Goal: Answer question/provide support

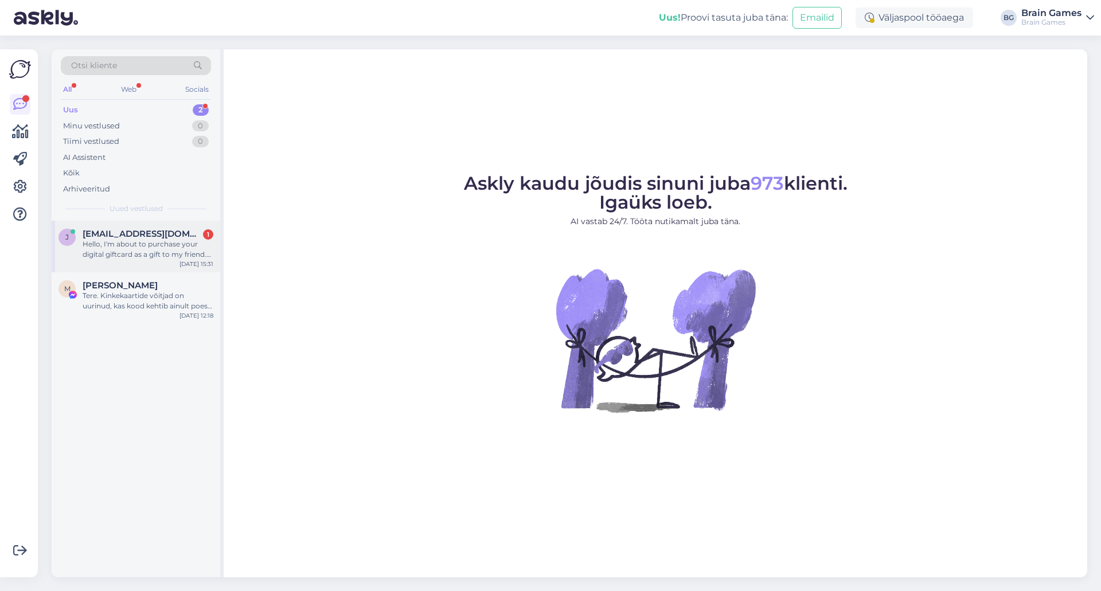
click at [134, 247] on div "Hello, I'm about to purchase your digital giftcard as a gift to my friend. Will…" at bounding box center [148, 249] width 131 height 21
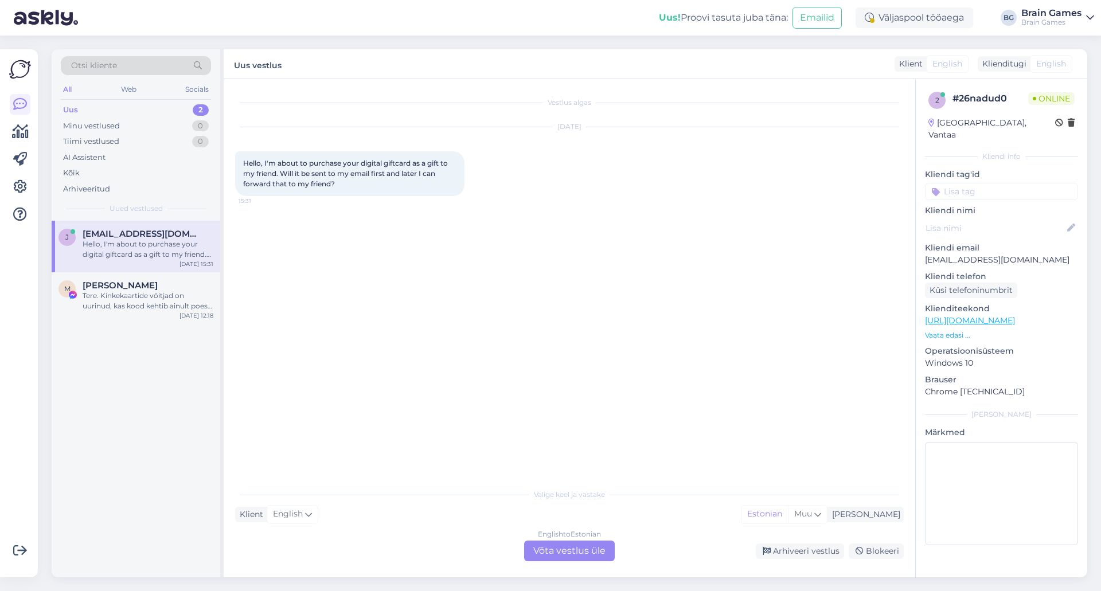
click at [564, 559] on div "English to Estonian Võta vestlus üle" at bounding box center [569, 551] width 91 height 21
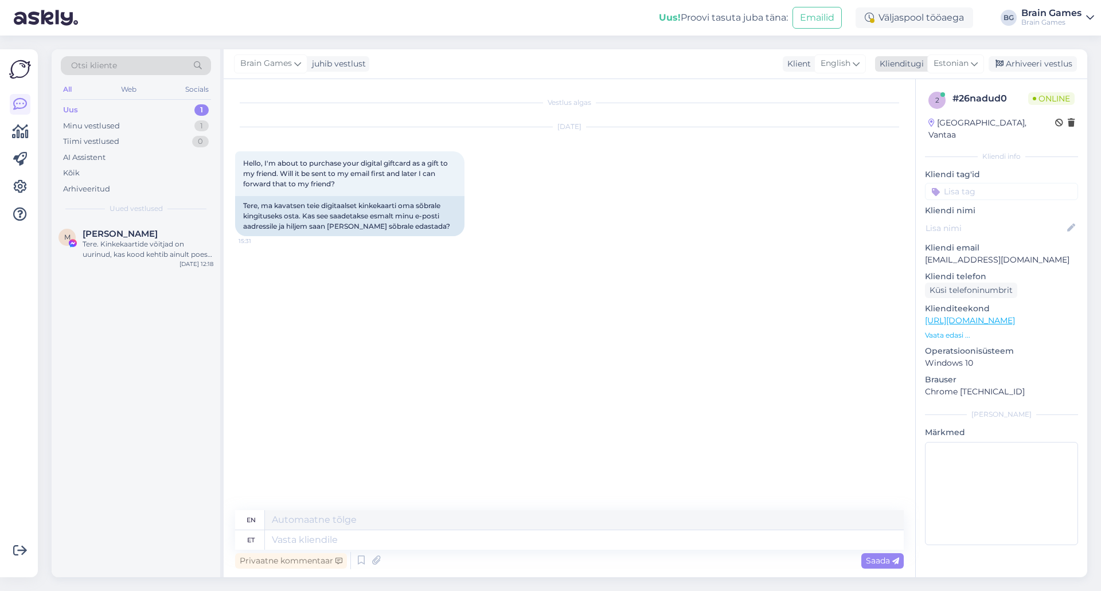
click at [948, 68] on span "Estonian" at bounding box center [951, 63] width 35 height 13
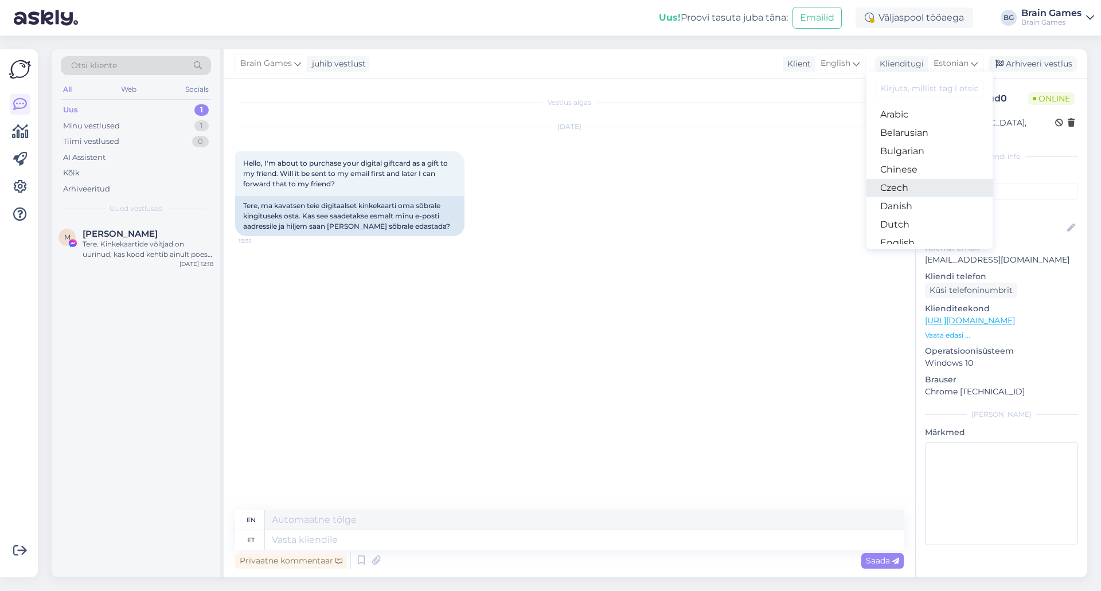
scroll to position [57, 0]
click at [904, 183] on link "English" at bounding box center [930, 186] width 126 height 18
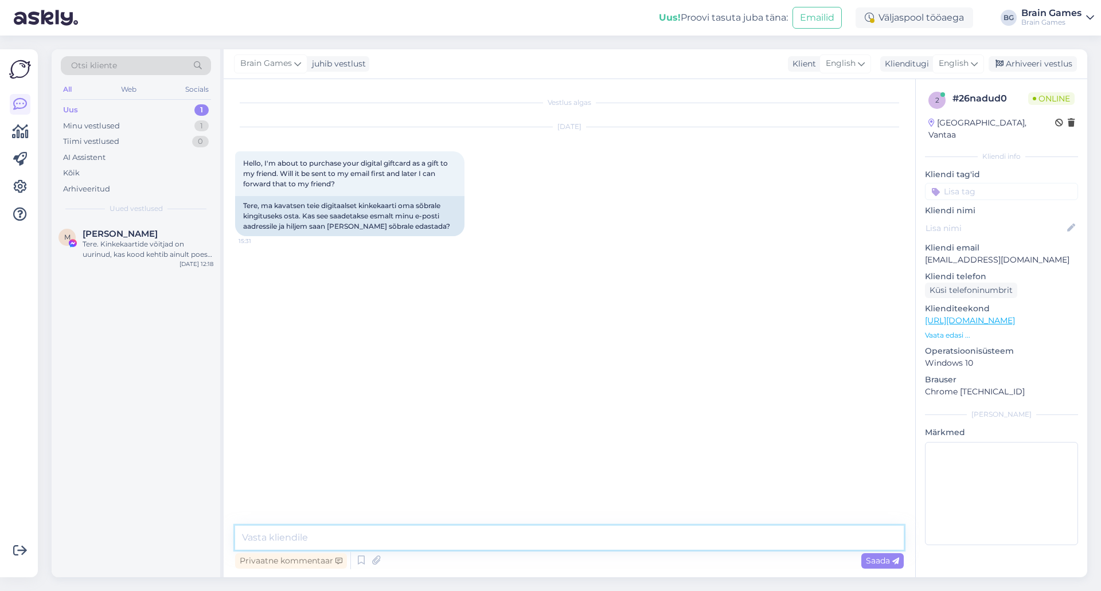
click at [441, 531] on textarea at bounding box center [569, 538] width 669 height 24
click at [242, 539] on textarea "Hello! If you put your email in the email then it will be sent to you and you c…" at bounding box center [569, 531] width 669 height 38
drag, startPoint x: 390, startPoint y: 541, endPoint x: 413, endPoint y: 543, distance: 23.0
click at [413, 543] on textarea "Hello! Yes! If you put your email in the email then it will be sent to you and …" at bounding box center [569, 531] width 669 height 38
type textarea "Hello! Yes! If you put your email in the order then it will be sent to you and …"
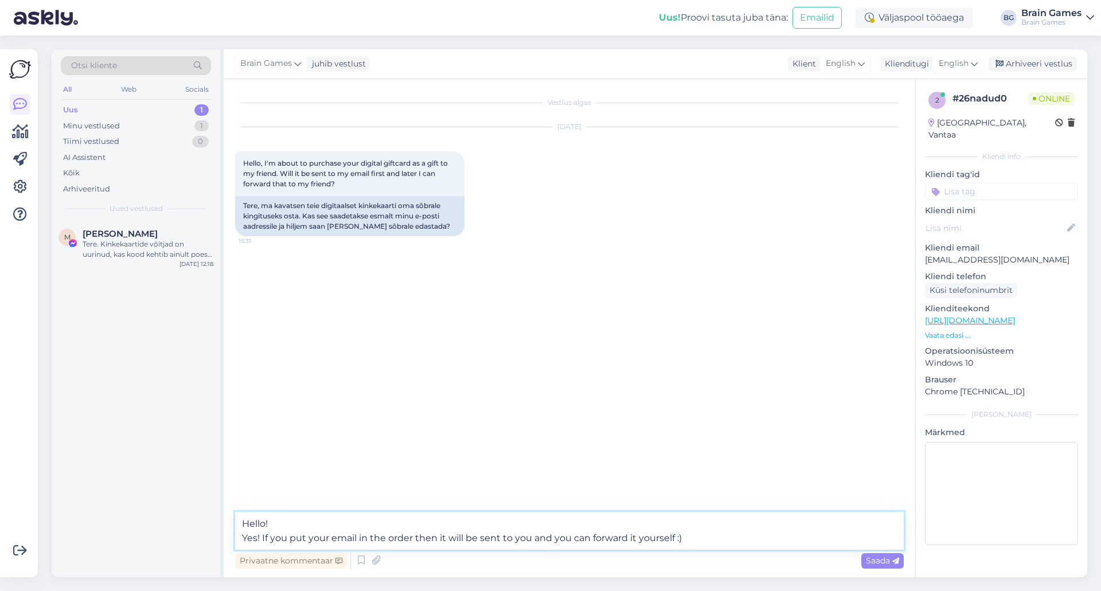
click at [694, 546] on textarea "Hello! Yes! If you put your email in the order then it will be sent to you and …" at bounding box center [569, 531] width 669 height 38
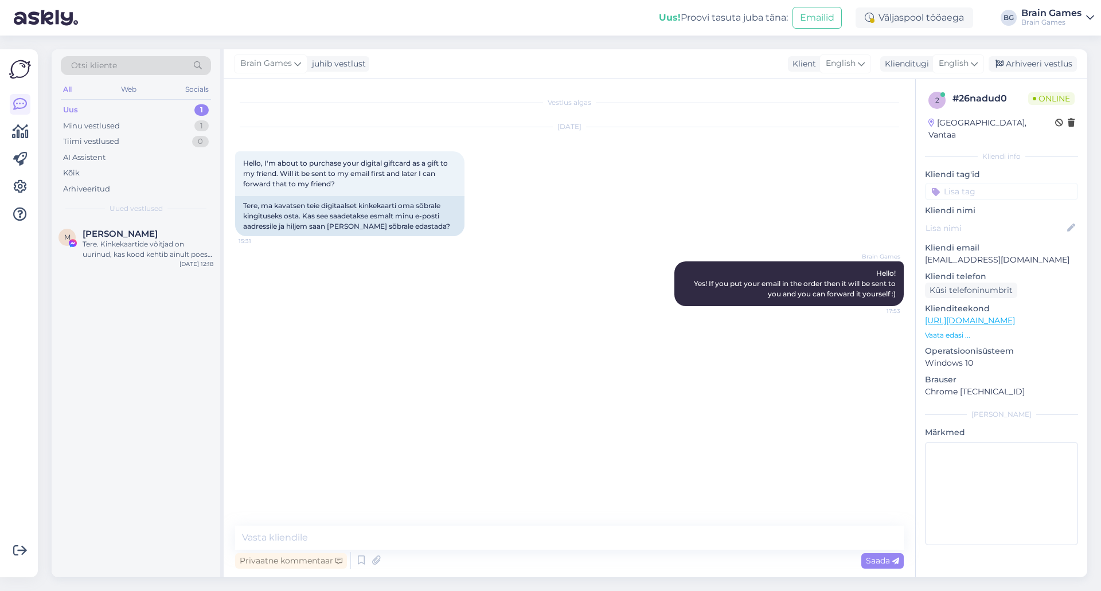
click at [699, 380] on div "Vestlus algas Aug 19 2025 Hello, I'm about to purchase your digital giftcard as…" at bounding box center [574, 303] width 679 height 425
click at [404, 382] on div "Vestlus algas Aug 19 2025 Hello, I'm about to purchase your digital giftcard as…" at bounding box center [574, 303] width 679 height 425
click at [400, 379] on div "Vestlus algas Aug 19 2025 Hello, I'm about to purchase your digital giftcard as…" at bounding box center [574, 303] width 679 height 425
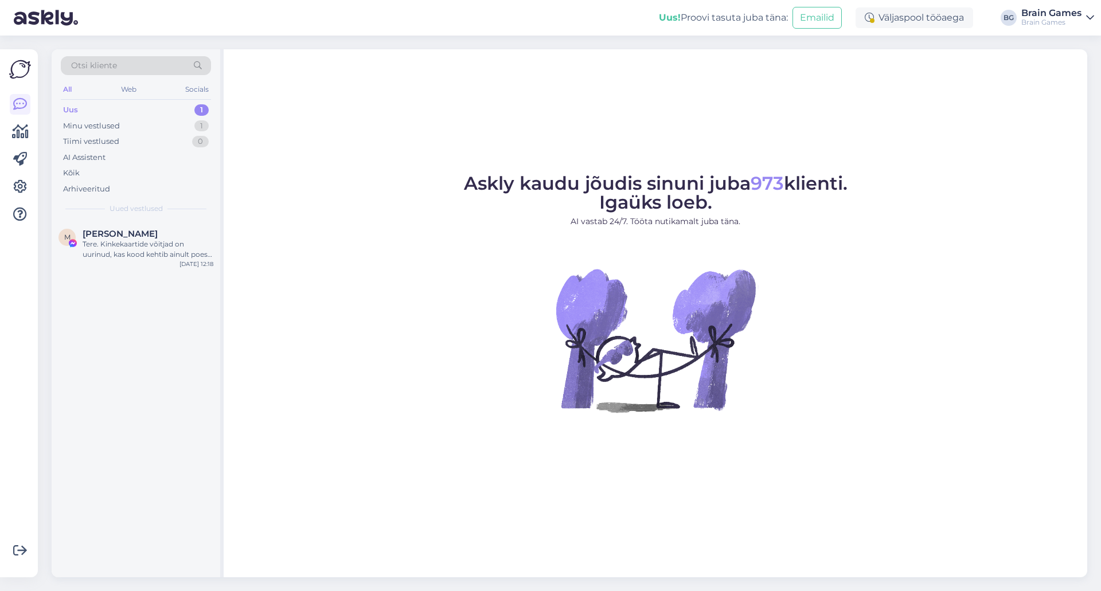
click at [139, 110] on div "Uus 1" at bounding box center [136, 110] width 150 height 16
click at [143, 123] on div "Minu vestlused 1" at bounding box center [136, 126] width 150 height 16
click at [123, 251] on div "Hello! Yes! If you put your email in the order then it will be sent to you and …" at bounding box center [148, 249] width 131 height 21
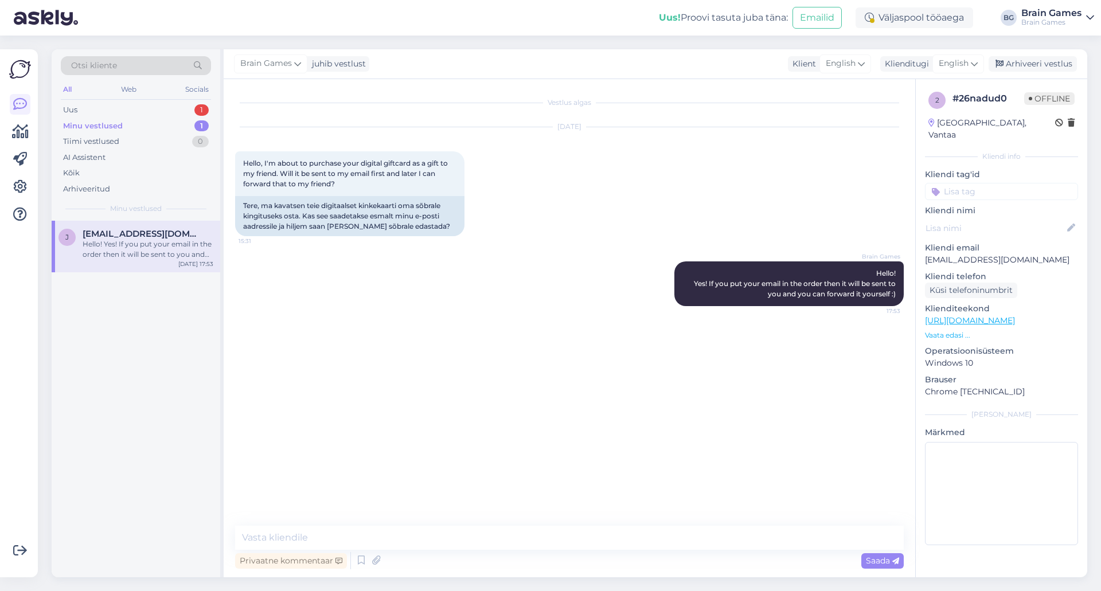
click at [960, 330] on p "Vaata edasi ..." at bounding box center [1001, 335] width 153 height 10
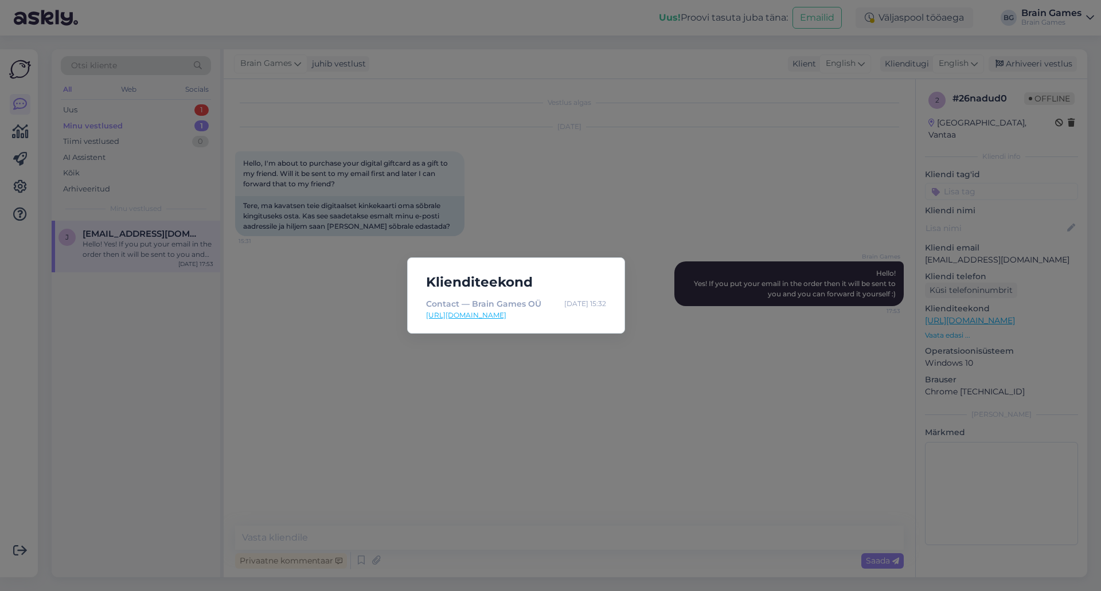
click at [653, 392] on div "Klienditeekond Contact — Brain Games OÜ [DATE] 15:32 [URL][DOMAIN_NAME]" at bounding box center [550, 295] width 1101 height 591
